Goal: Communication & Community: Answer question/provide support

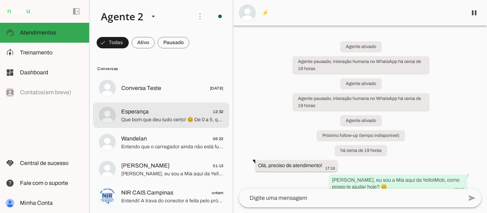
click at [165, 121] on span "Que bom que deu tudo certo! 😊 De 0 a 5, quanto você diria que ficou satisfeito …" at bounding box center [172, 120] width 102 height 7
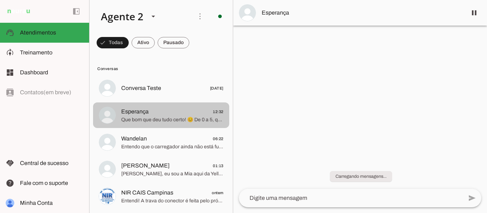
click at [165, 115] on span "Esperança 12:32" at bounding box center [172, 112] width 102 height 9
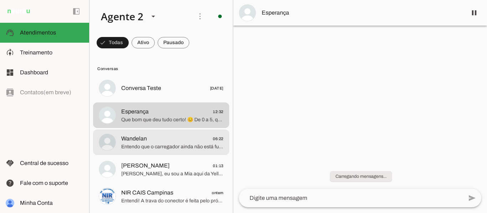
click at [154, 140] on span "Wandelan 06:22" at bounding box center [172, 139] width 102 height 9
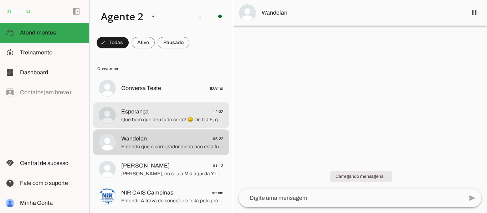
click at [149, 101] on md-item "Esperança 12:32 Que bom que deu tudo certo! 😊 De 0 a 5, quanto você diria que f…" at bounding box center [161, 89] width 136 height 26
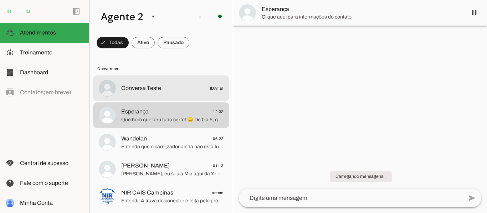
click at [149, 88] on span "Conversa Teste" at bounding box center [141, 88] width 40 height 9
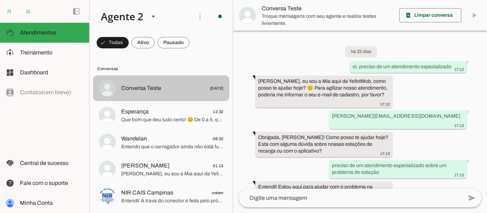
scroll to position [421, 0]
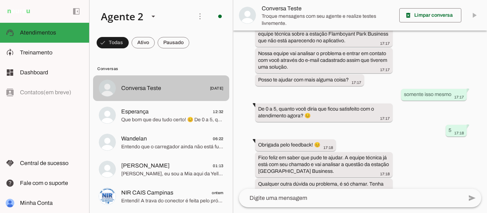
click at [163, 92] on span "Conversa Teste 21/05/2025" at bounding box center [172, 88] width 102 height 9
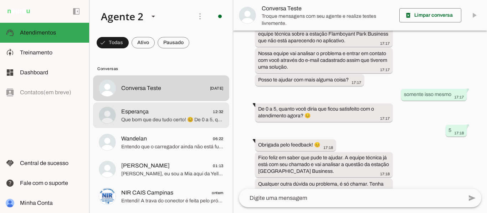
click at [152, 114] on span "Esperança 12:32" at bounding box center [172, 112] width 102 height 9
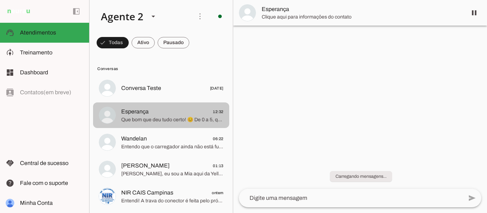
click at [152, 114] on span "Esperança 12:32" at bounding box center [172, 112] width 102 height 9
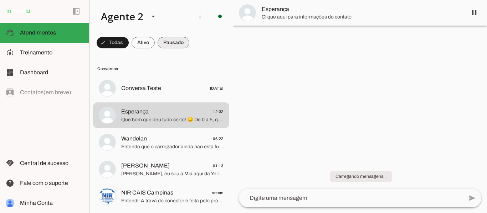
click at [129, 45] on span at bounding box center [113, 42] width 32 height 17
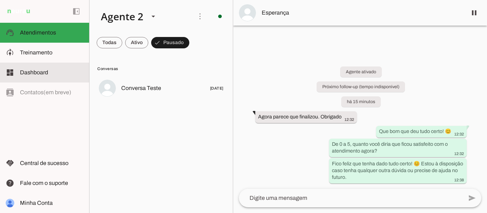
click at [46, 75] on span "Dashboard" at bounding box center [34, 72] width 28 height 6
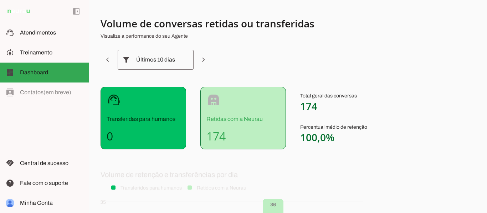
click at [139, 106] on div "support_agent Transferidas para humanos 0" at bounding box center [144, 118] width 86 height 63
click at [239, 113] on div "robot Retidas com a Neurau 174" at bounding box center [243, 118] width 86 height 63
click at [175, 59] on div "Últimos 10 dias" at bounding box center [156, 60] width 76 height 20
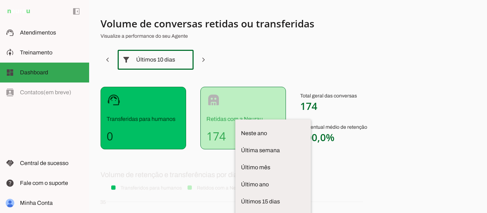
click at [175, 59] on div "Últimos 10 dias" at bounding box center [156, 60] width 76 height 20
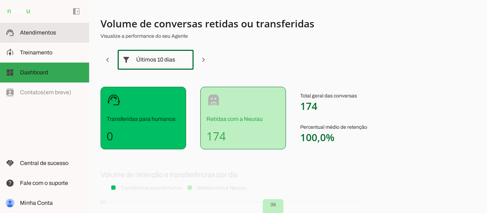
click at [48, 34] on span "Atendimentos" at bounding box center [38, 33] width 36 height 6
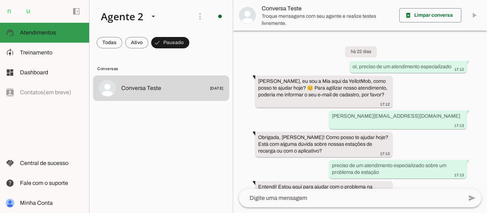
scroll to position [421, 0]
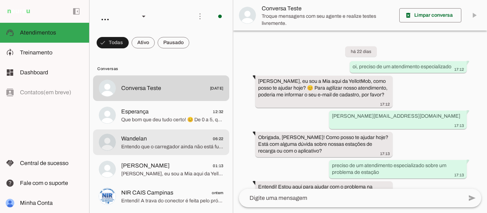
scroll to position [421, 0]
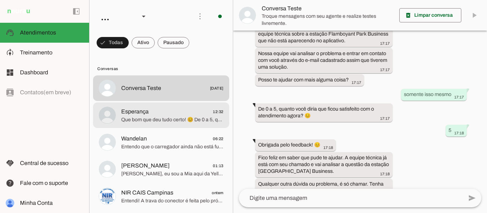
click at [166, 121] on span "Que bom que deu tudo certo! 😊 De 0 a 5, quanto você diria que ficou satisfeito …" at bounding box center [172, 120] width 102 height 7
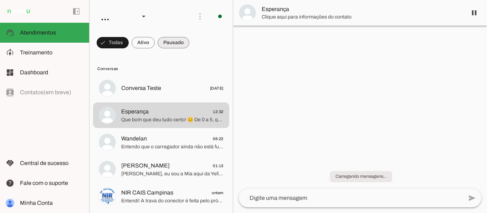
click at [129, 48] on span at bounding box center [113, 42] width 32 height 17
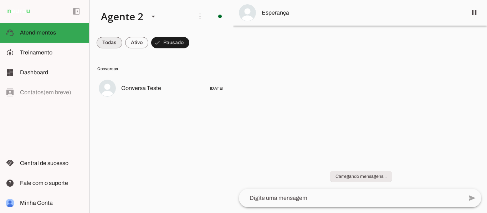
click at [111, 43] on span at bounding box center [110, 42] width 26 height 17
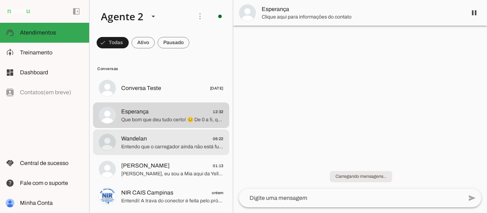
click at [155, 148] on span "Entendo que o carregador ainda não está funcionando mesmo após o reinício. Vejo…" at bounding box center [172, 147] width 102 height 7
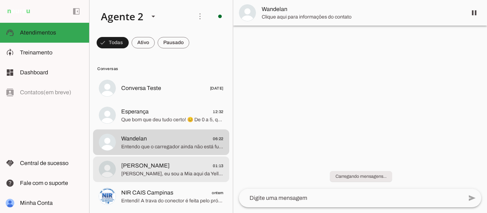
click at [155, 176] on span "[PERSON_NAME], eu sou a Mia aqui da YellotMob, como posso te ajudar hoje? Obrig…" at bounding box center [172, 174] width 102 height 7
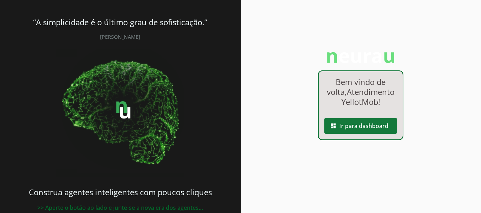
click at [365, 133] on span at bounding box center [361, 126] width 73 height 17
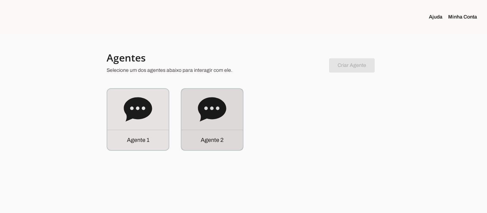
click at [234, 117] on div "Agente 2" at bounding box center [211, 119] width 61 height 61
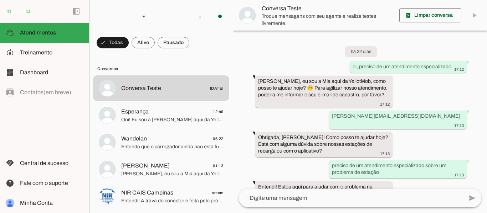
scroll to position [421, 0]
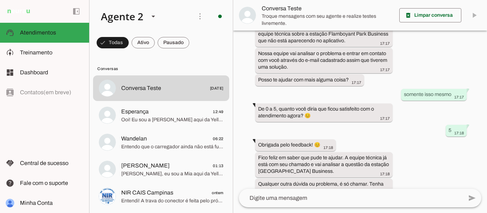
click at [330, 198] on textarea at bounding box center [351, 198] width 224 height 9
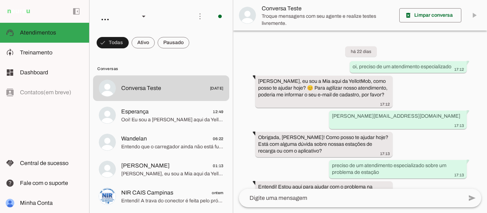
scroll to position [421, 0]
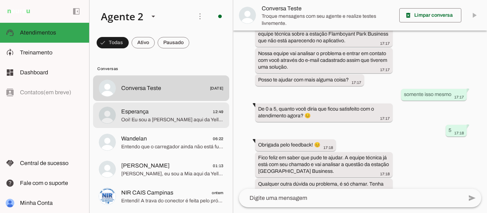
click at [153, 119] on span "Ooi! Eu sou a [PERSON_NAME] aqui da YellotMob, como posso te ajudar hoje? 😊 Não…" at bounding box center [172, 120] width 102 height 7
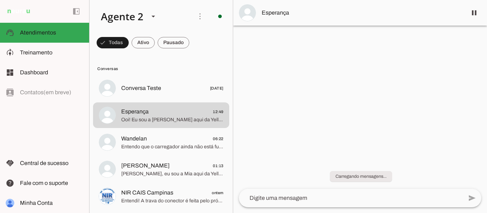
click at [316, 7] on md-item "Esperança" at bounding box center [360, 13] width 254 height 26
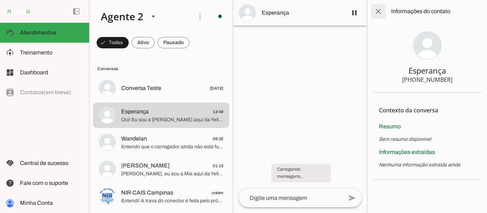
click at [378, 12] on span at bounding box center [378, 11] width 17 height 17
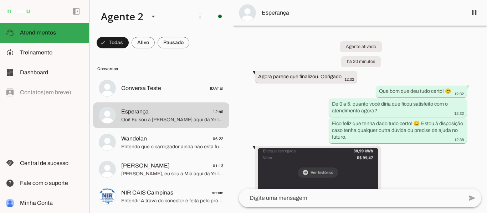
click at [266, 114] on div "Agente ativado há 20 minutos Agora parece que finalizou. Obrigado 12:32 Que bom…" at bounding box center [360, 108] width 254 height 164
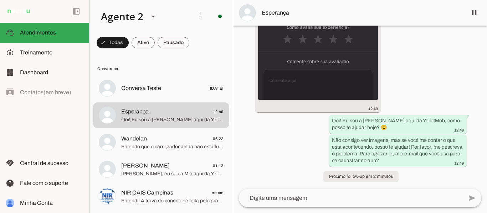
click at [269, 149] on div "Agente ativado há 20 minutos Agora parece que finalizou. Obrigado 12:32 Que bom…" at bounding box center [360, 108] width 254 height 164
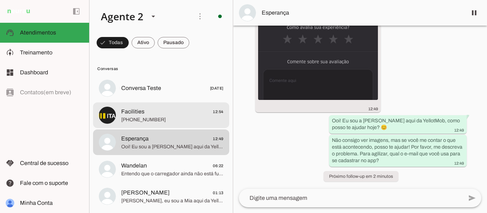
click at [179, 118] on span "+55 6299491984" at bounding box center [172, 120] width 102 height 7
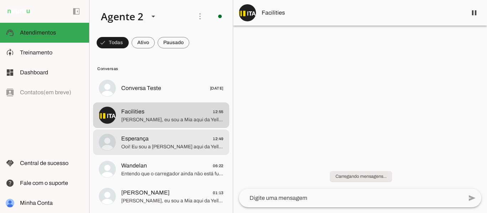
click at [164, 142] on span "Esperança 12:49" at bounding box center [172, 139] width 102 height 9
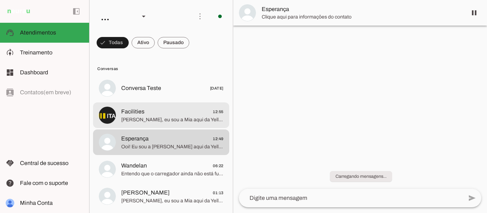
click at [156, 94] on div at bounding box center [172, 88] width 102 height 10
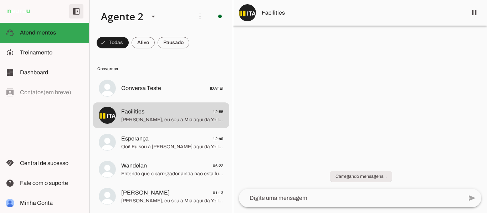
click at [76, 11] on span at bounding box center [76, 11] width 17 height 17
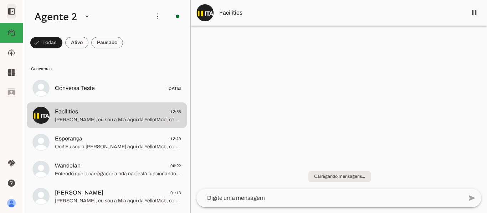
click at [15, 12] on span at bounding box center [11, 11] width 17 height 17
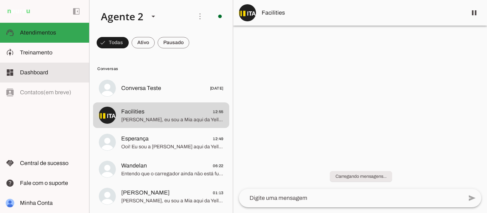
click at [52, 77] on slot at bounding box center [51, 72] width 63 height 9
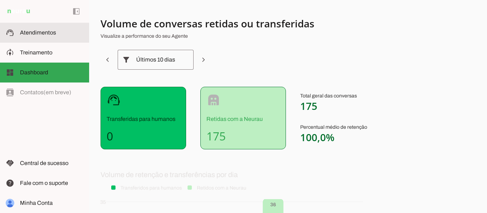
click at [53, 34] on span "Atendimentos" at bounding box center [38, 33] width 36 height 6
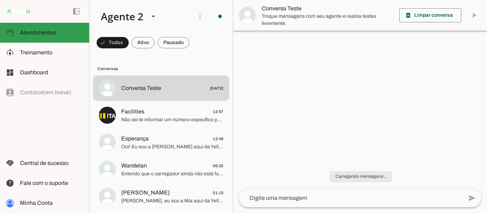
scroll to position [421, 0]
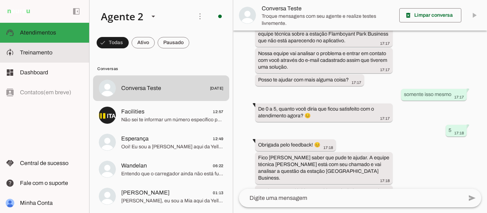
click at [42, 51] on span "Treinamento" at bounding box center [36, 53] width 32 height 6
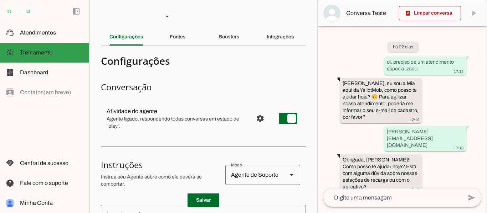
scroll to position [660, 0]
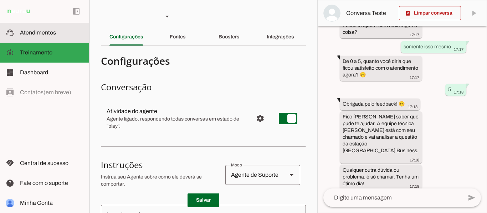
click at [46, 36] on slot at bounding box center [51, 33] width 63 height 9
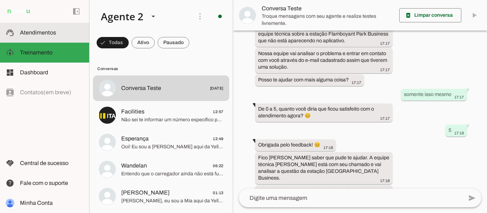
scroll to position [421, 0]
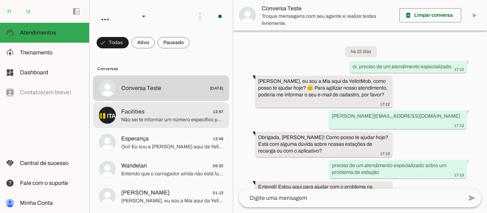
scroll to position [421, 0]
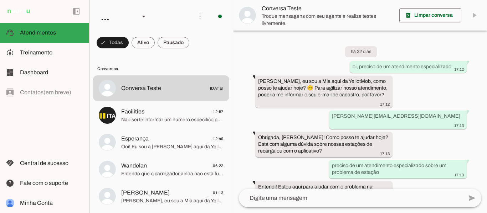
scroll to position [421, 0]
